Goal: Task Accomplishment & Management: Use online tool/utility

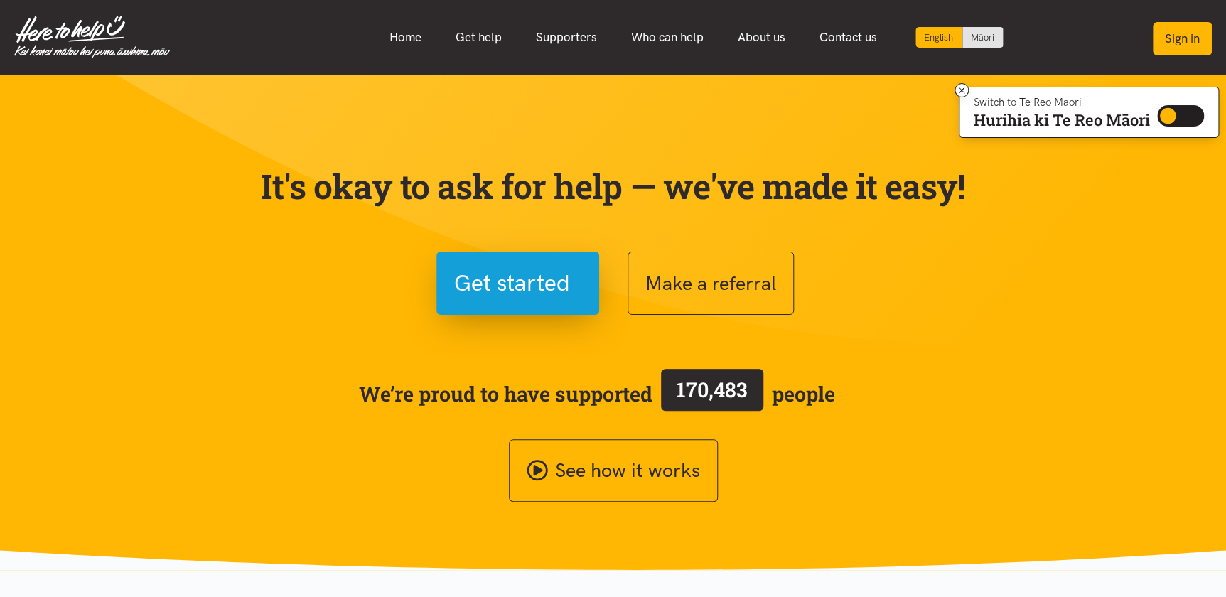
click at [1185, 42] on button "Sign in" at bounding box center [1182, 38] width 59 height 33
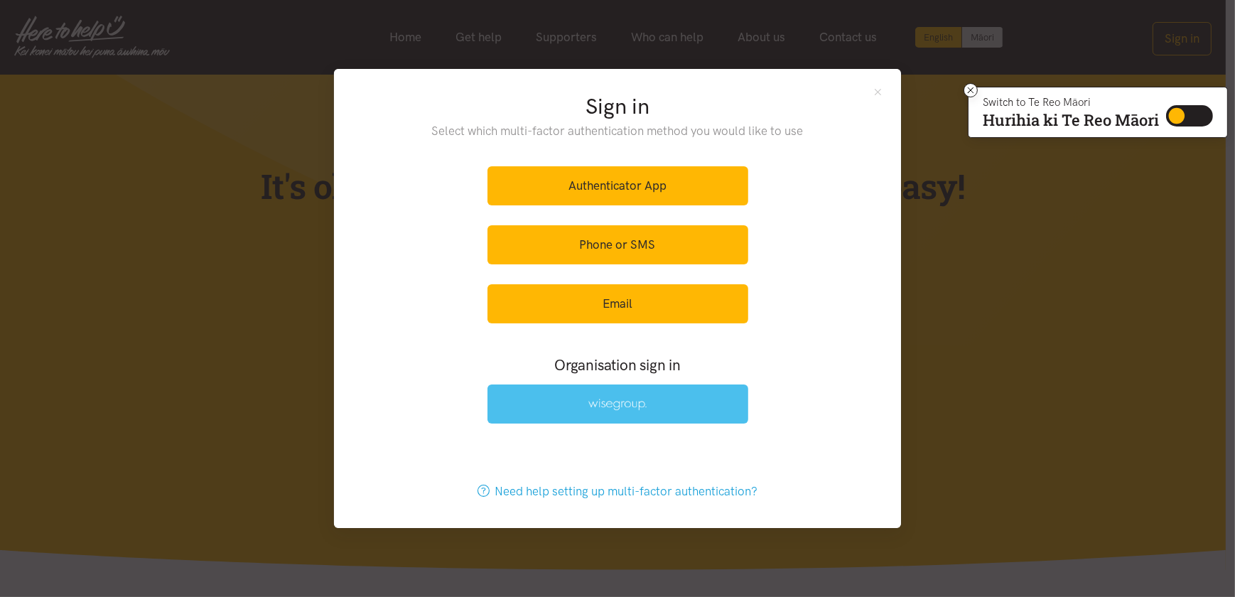
click at [609, 404] on img at bounding box center [617, 405] width 58 height 12
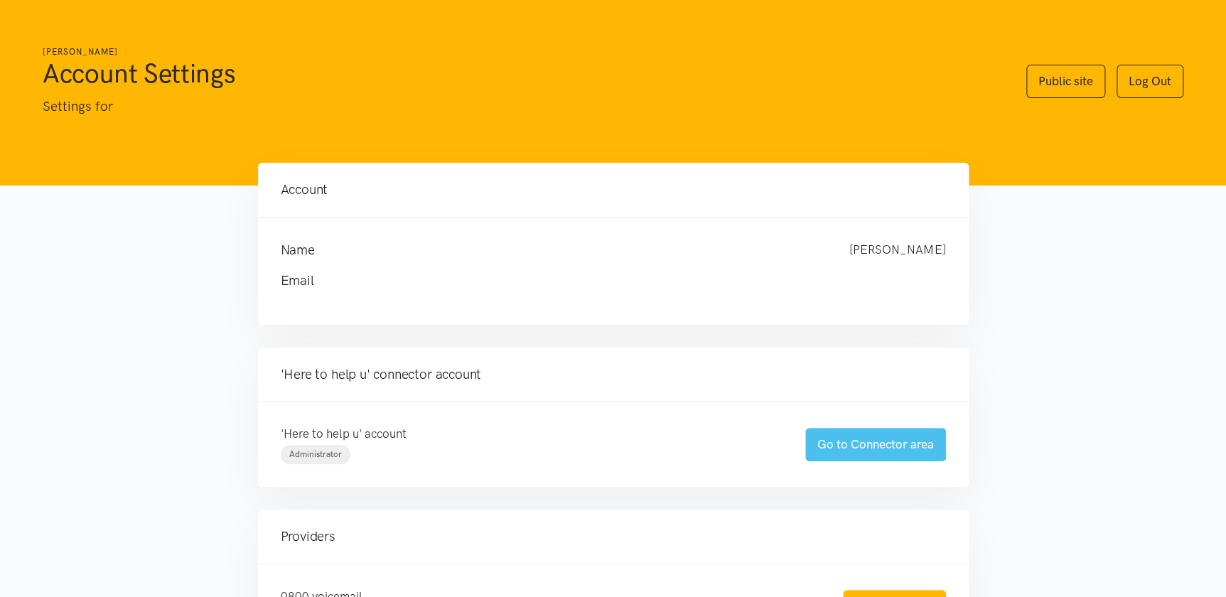
click at [840, 441] on link "Go to Connector area" at bounding box center [875, 444] width 141 height 33
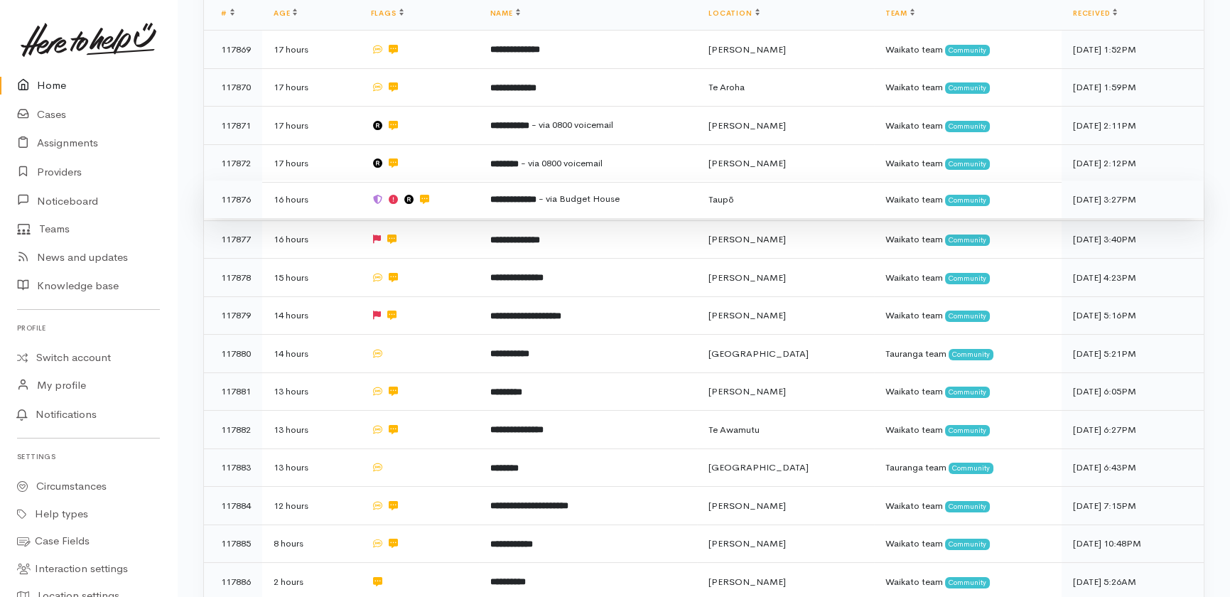
scroll to position [323, 0]
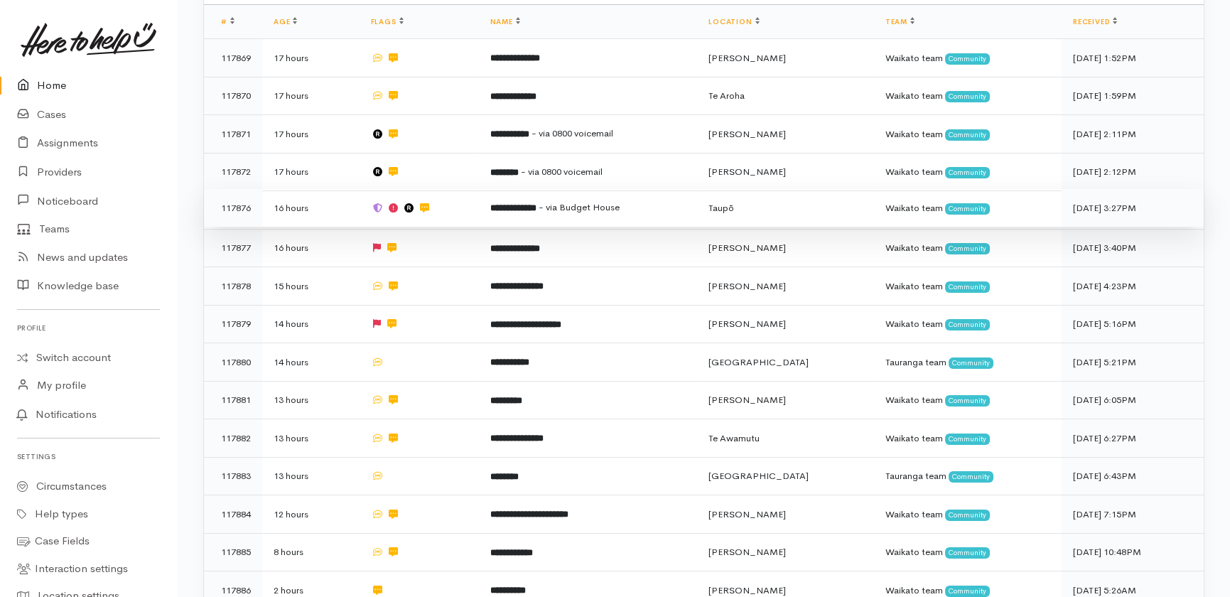
click at [537, 203] on b "**********" at bounding box center [513, 207] width 46 height 9
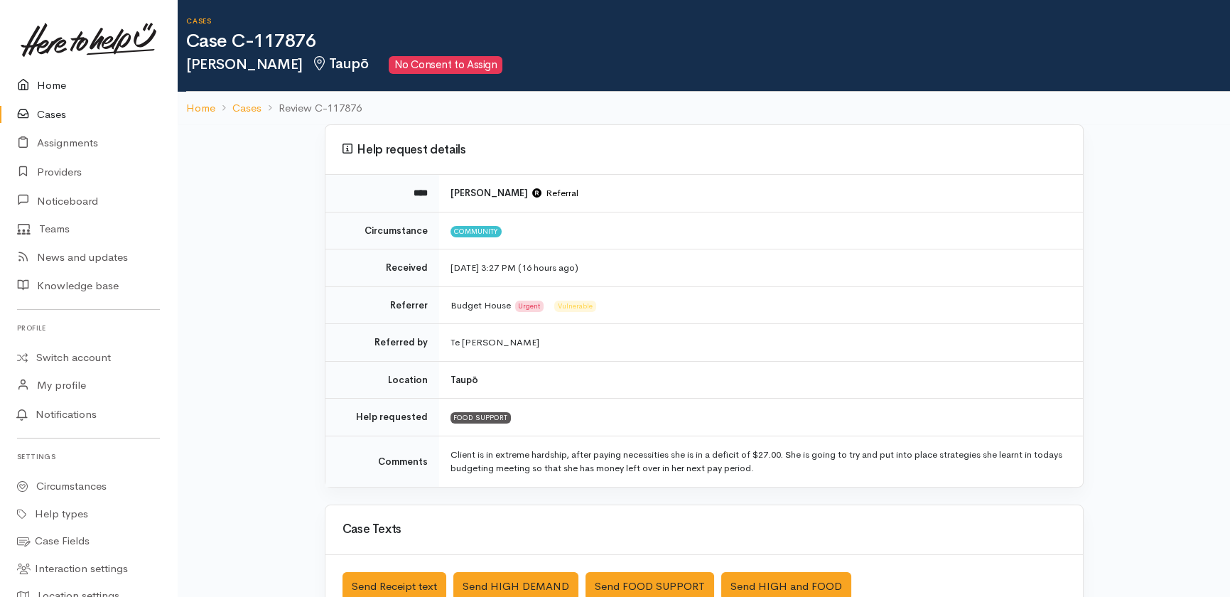
click at [53, 86] on link "Home" at bounding box center [88, 85] width 177 height 29
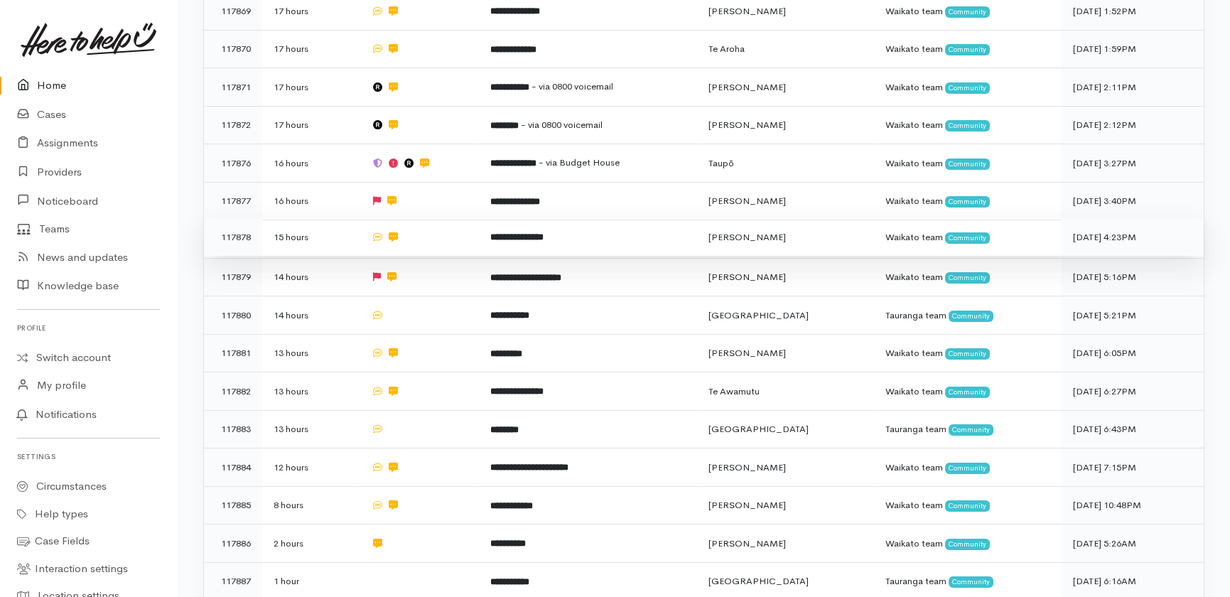
scroll to position [452, 0]
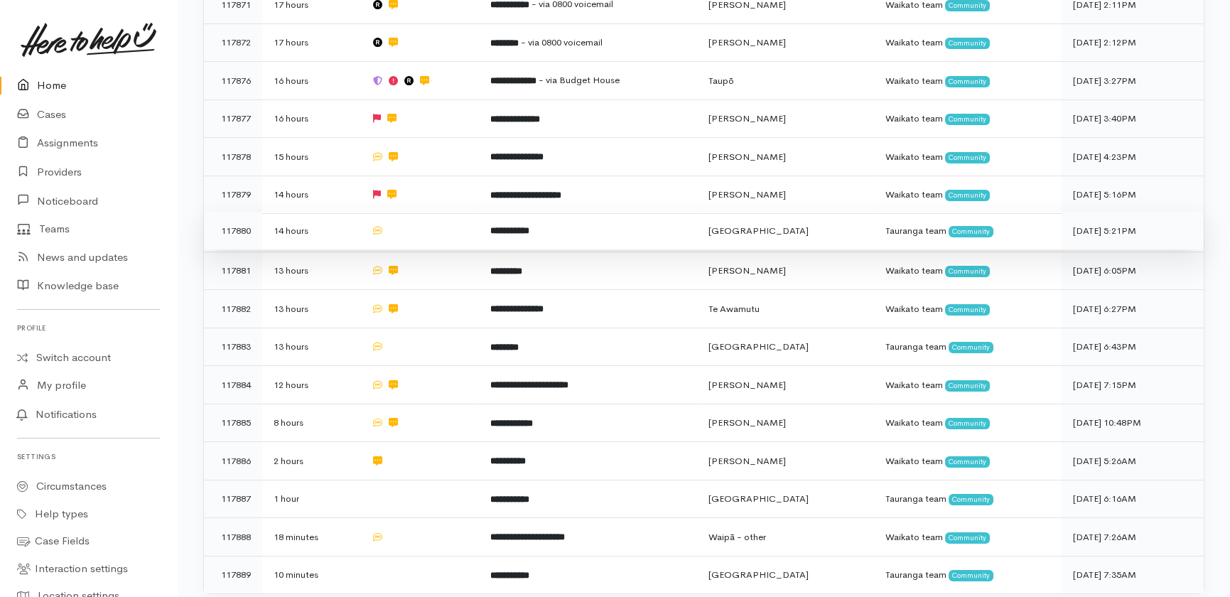
click at [458, 212] on td at bounding box center [419, 231] width 119 height 38
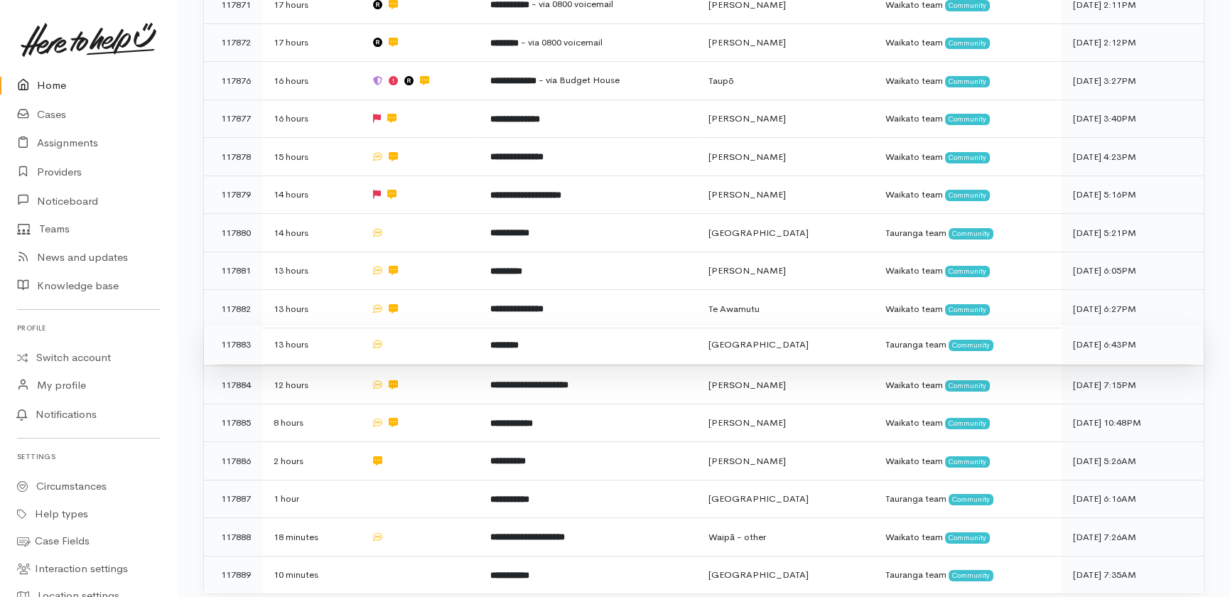
click at [430, 325] on td at bounding box center [419, 344] width 119 height 38
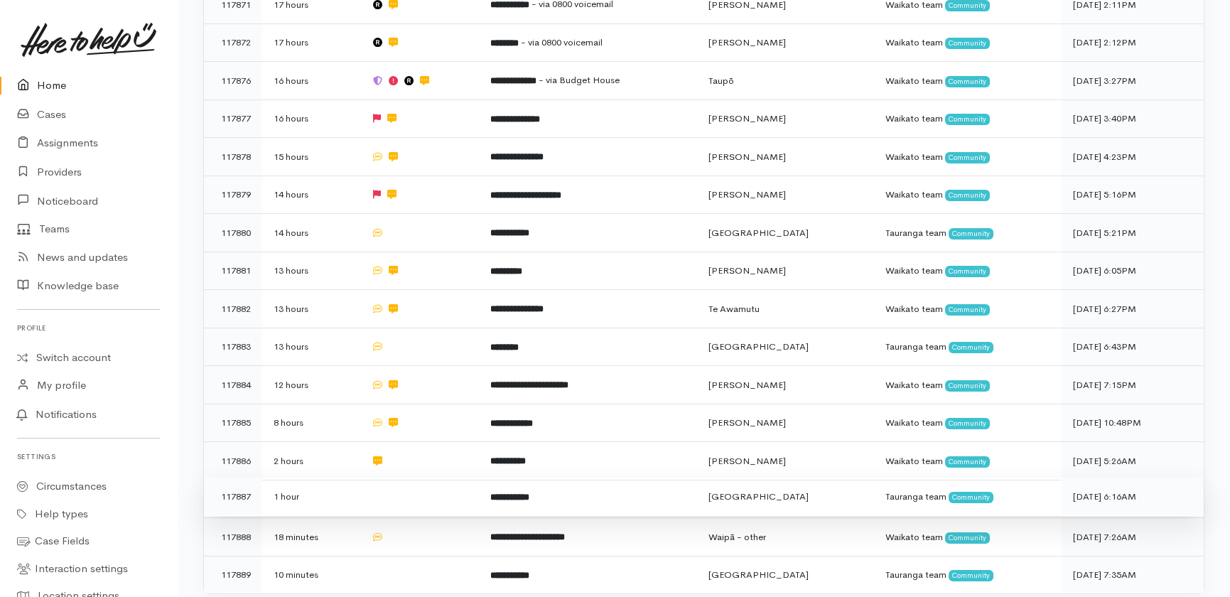
click at [403, 478] on td at bounding box center [419, 497] width 119 height 38
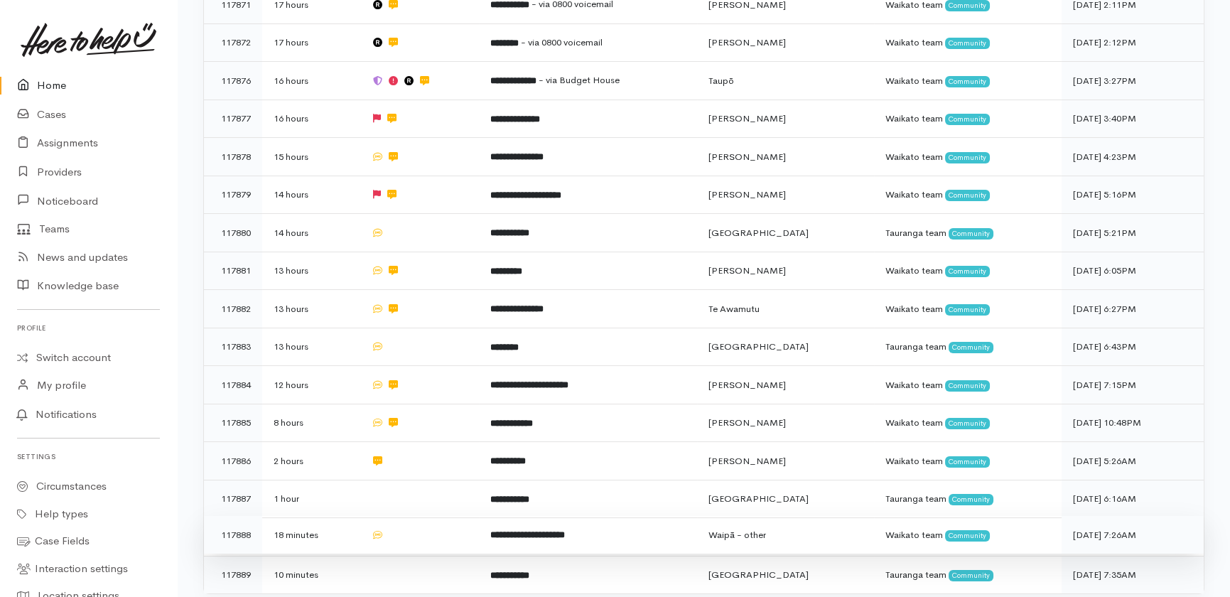
click at [423, 516] on td at bounding box center [419, 535] width 119 height 38
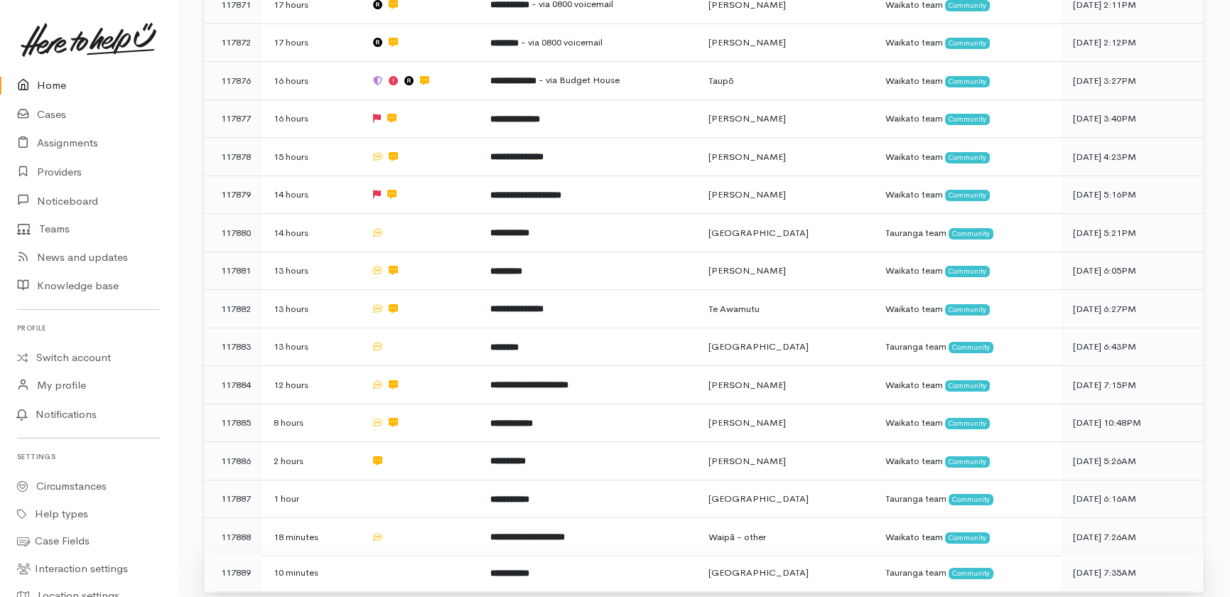
click at [399, 554] on td at bounding box center [419, 573] width 119 height 38
click at [54, 85] on link "Home" at bounding box center [88, 85] width 177 height 29
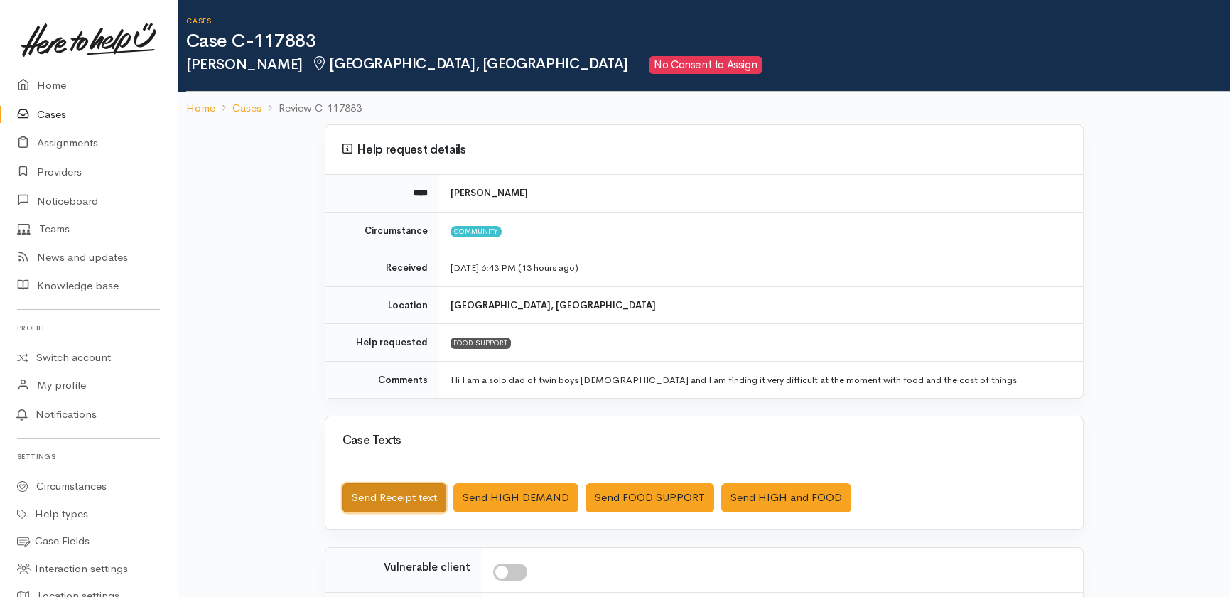
click at [382, 487] on button "Send Receipt text" at bounding box center [395, 497] width 104 height 29
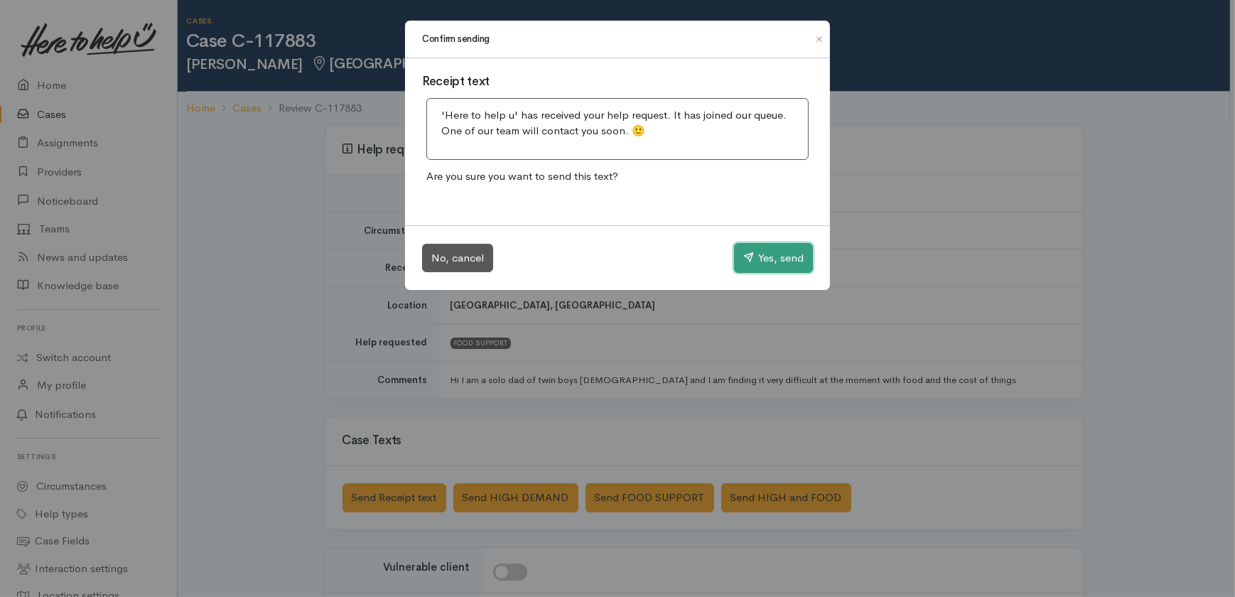
drag, startPoint x: 786, startPoint y: 256, endPoint x: 582, endPoint y: 125, distance: 242.3
click at [785, 256] on button "Yes, send" at bounding box center [773, 258] width 79 height 30
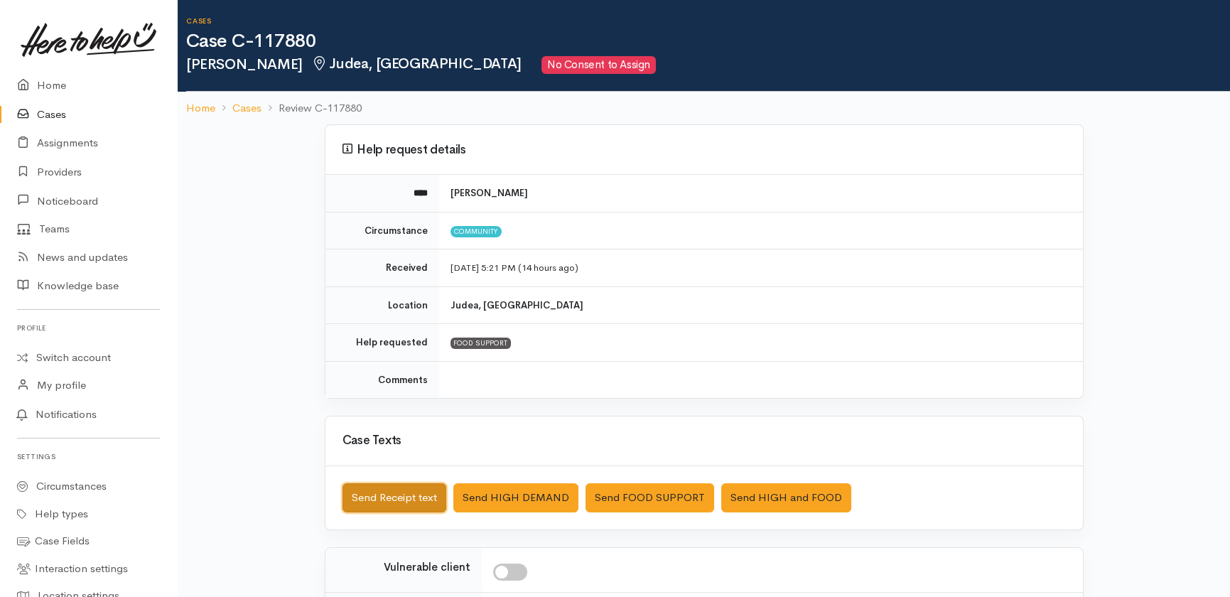
click at [382, 497] on button "Send Receipt text" at bounding box center [395, 497] width 104 height 29
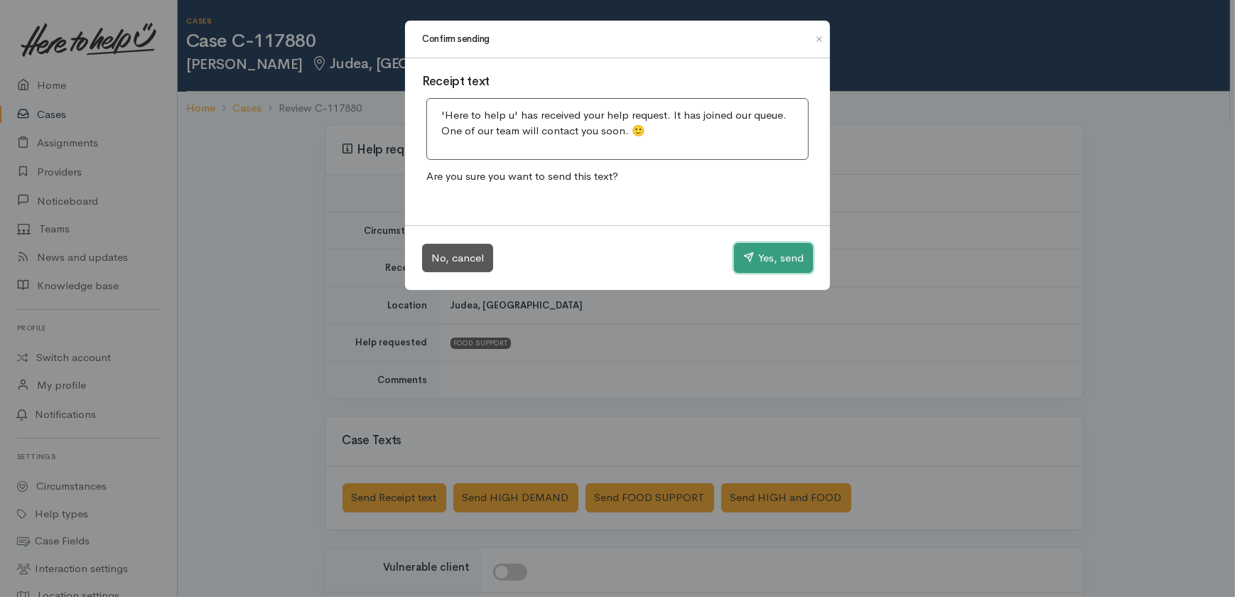
drag, startPoint x: 784, startPoint y: 262, endPoint x: 581, endPoint y: 104, distance: 257.7
click at [781, 259] on button "Yes, send" at bounding box center [773, 258] width 79 height 30
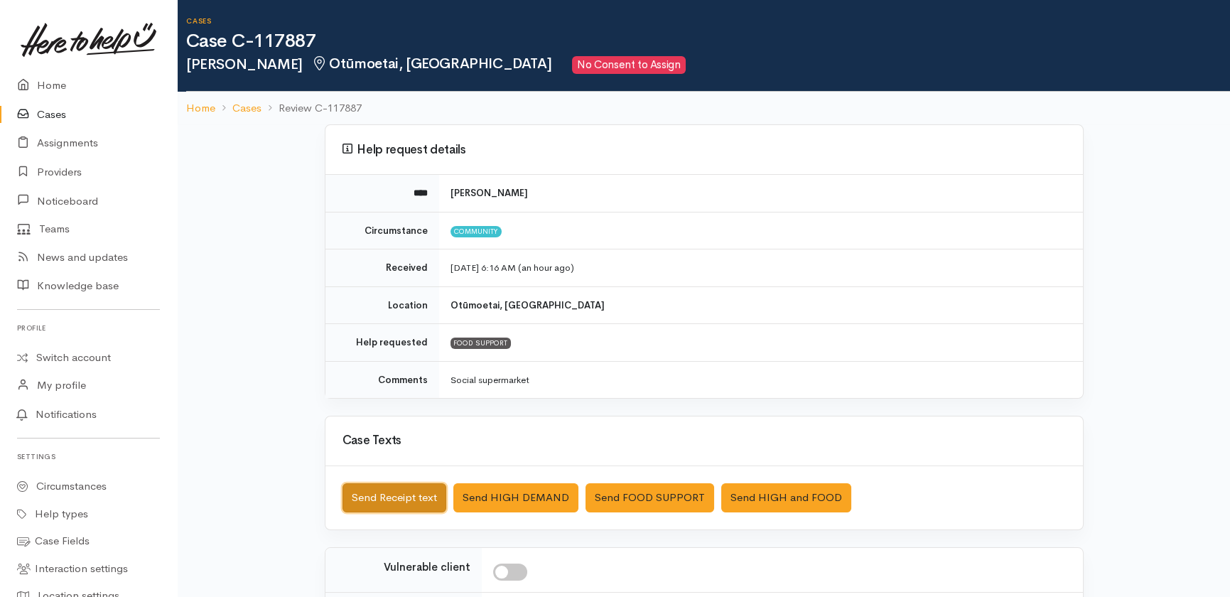
click at [400, 495] on button "Send Receipt text" at bounding box center [395, 497] width 104 height 29
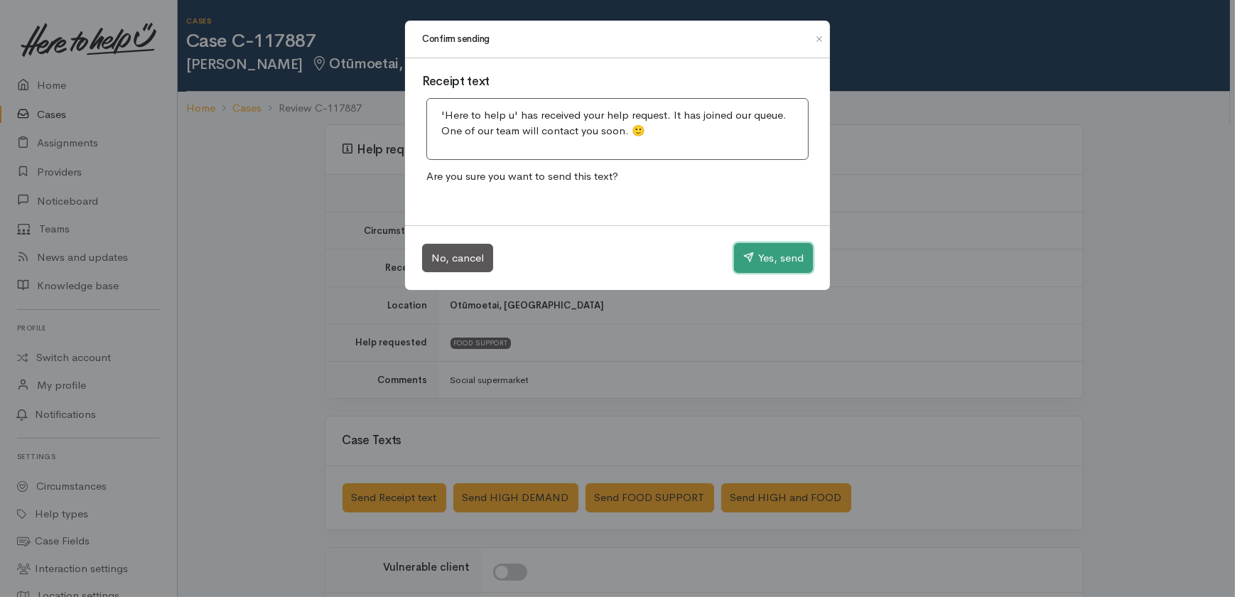
click at [759, 256] on button "Yes, send" at bounding box center [773, 258] width 79 height 30
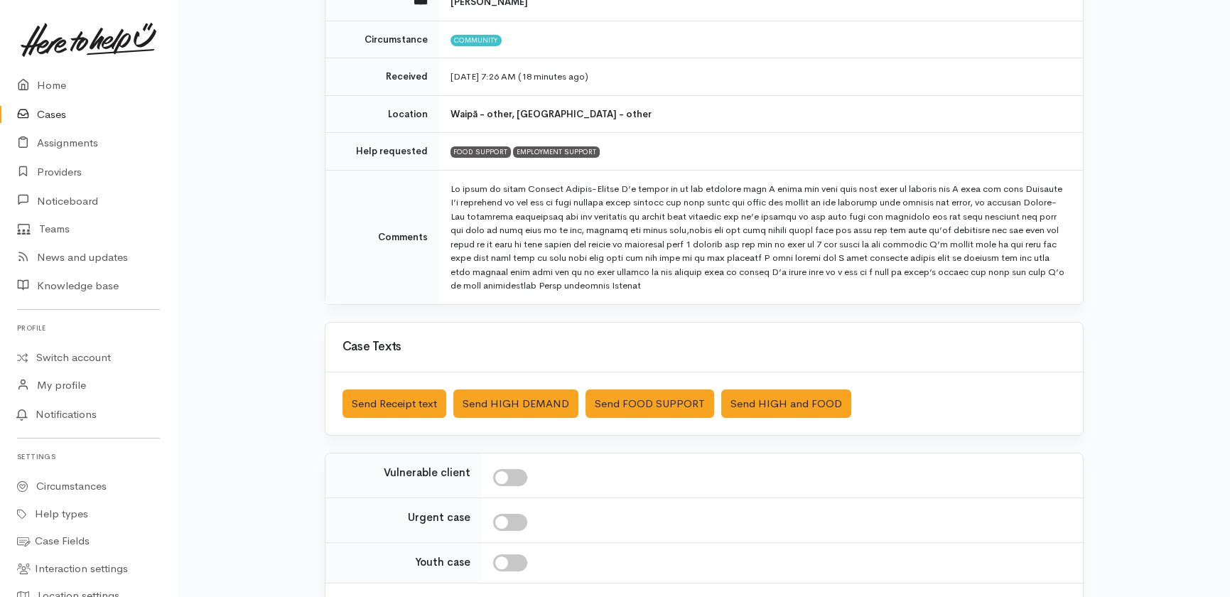
scroll to position [193, 0]
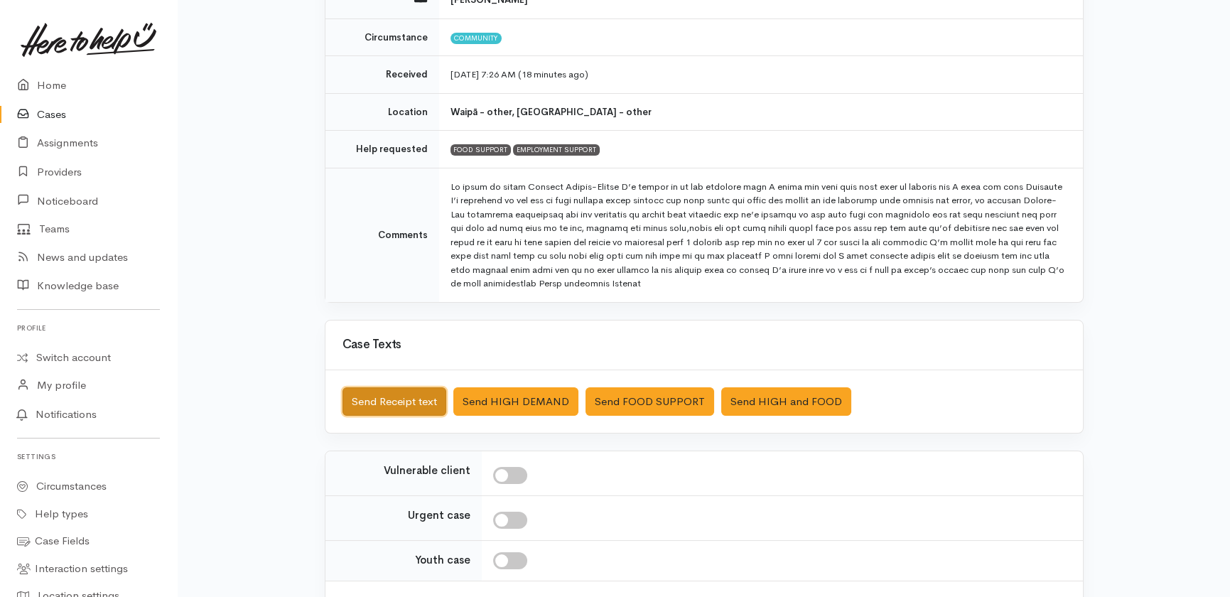
click at [429, 397] on button "Send Receipt text" at bounding box center [395, 401] width 104 height 29
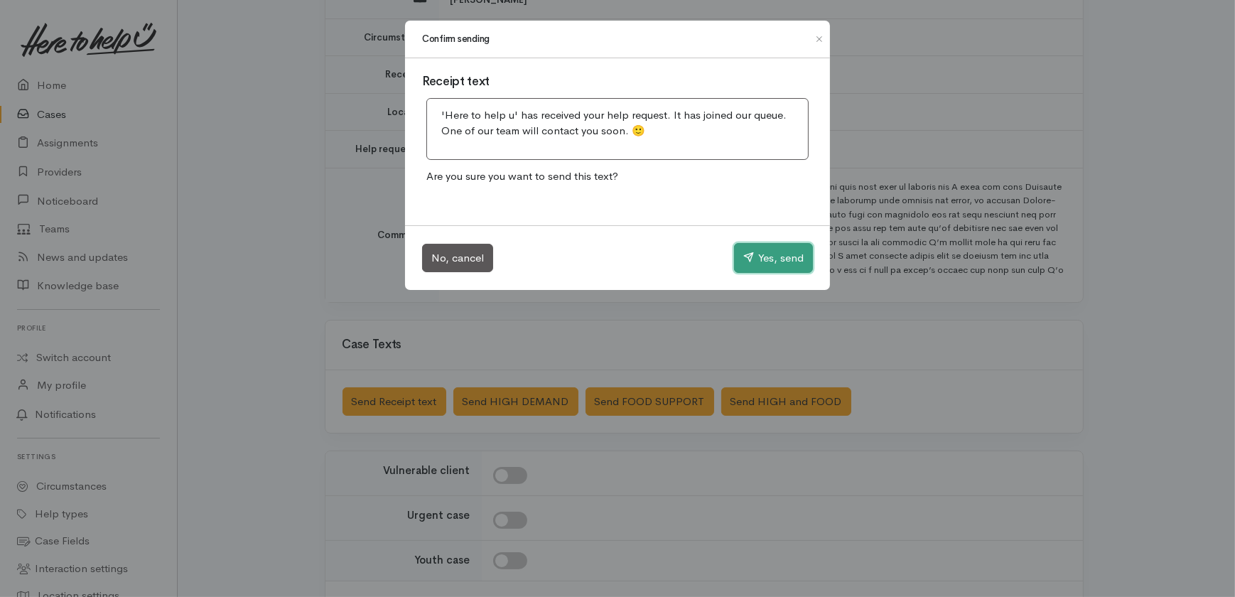
click at [787, 260] on button "Yes, send" at bounding box center [773, 258] width 79 height 30
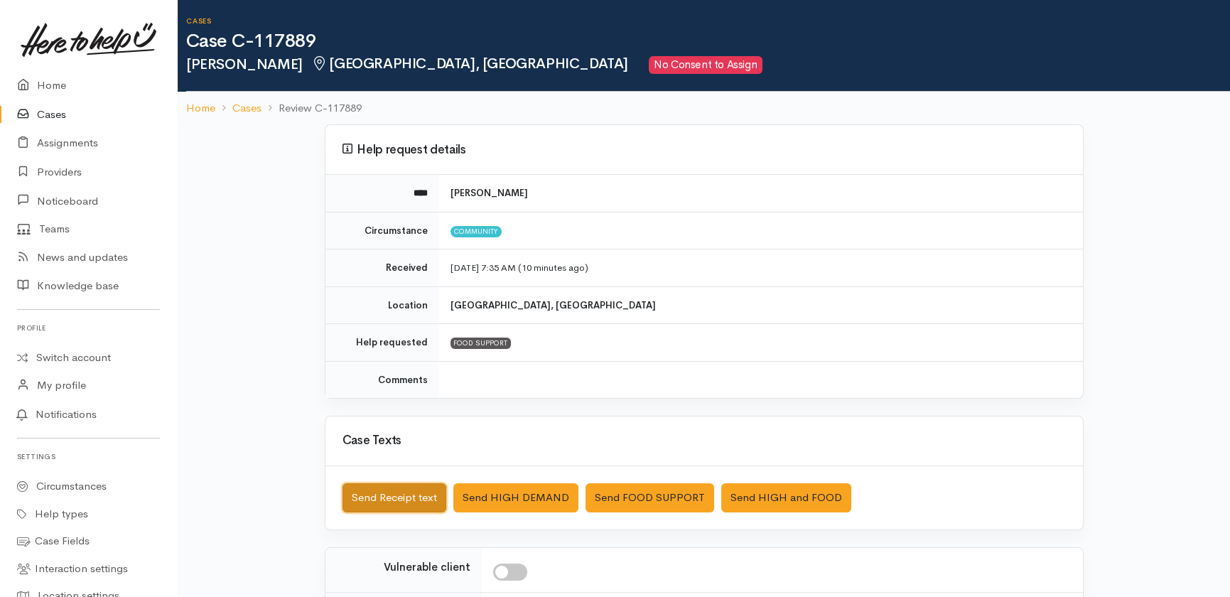
click at [397, 500] on button "Send Receipt text" at bounding box center [395, 497] width 104 height 29
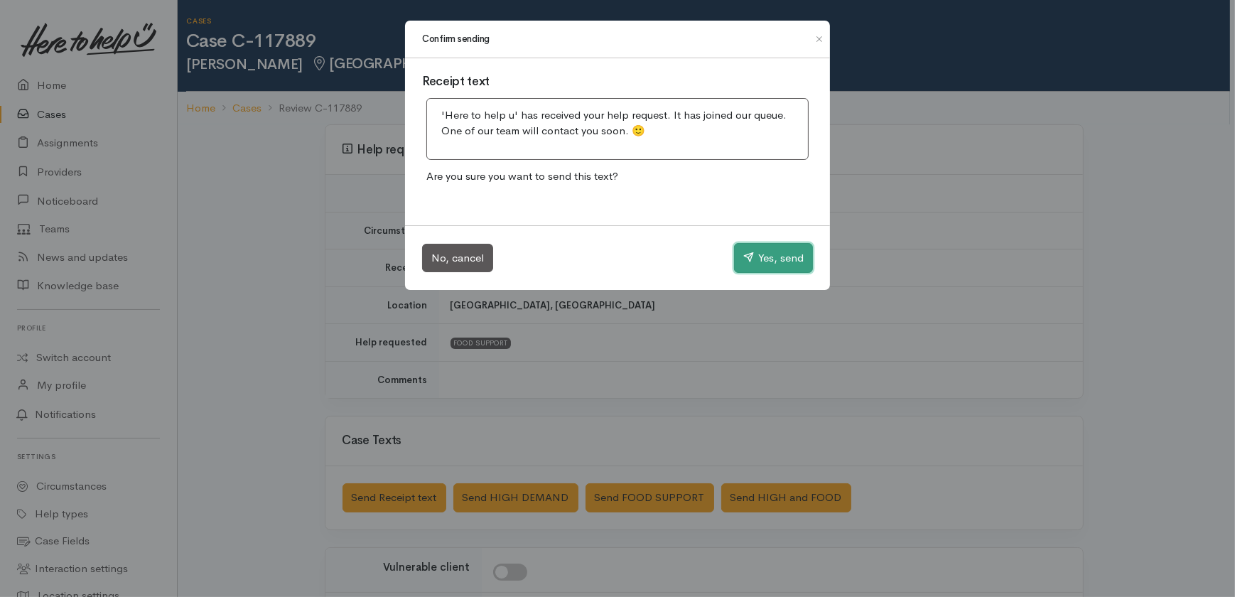
click at [775, 262] on button "Yes, send" at bounding box center [773, 258] width 79 height 30
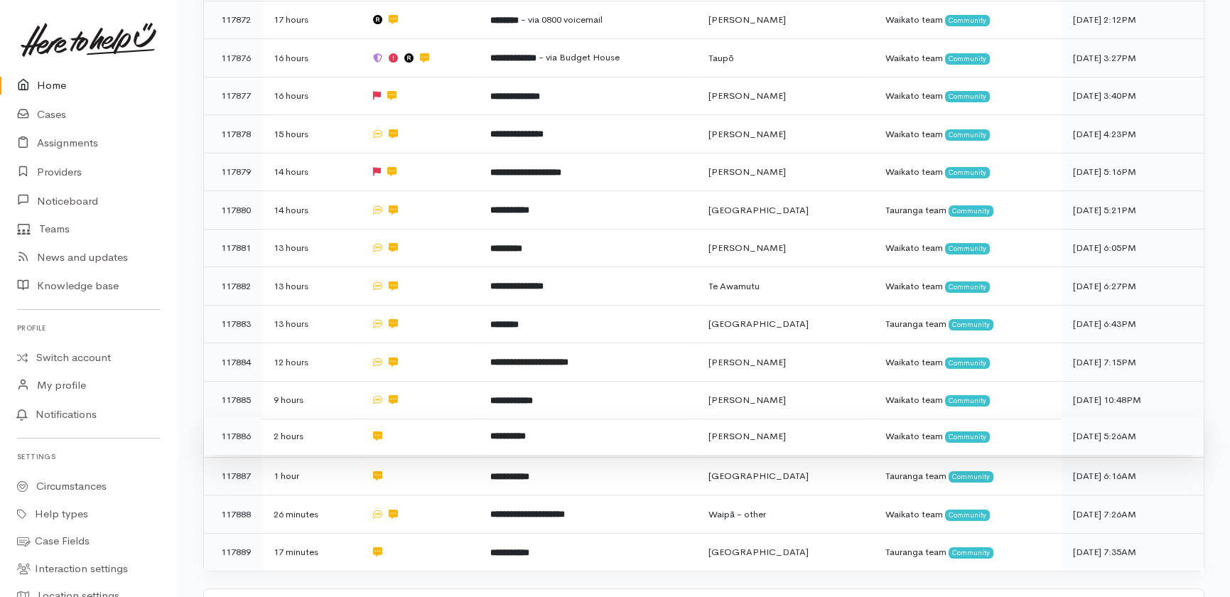
scroll to position [517, 0]
